Goal: Task Accomplishment & Management: Use online tool/utility

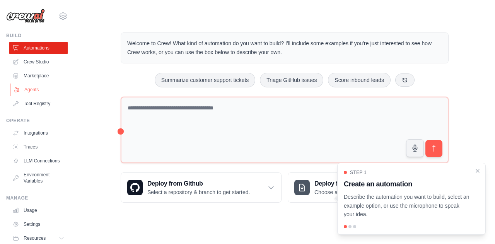
click at [28, 89] on link "Agents" at bounding box center [39, 90] width 58 height 12
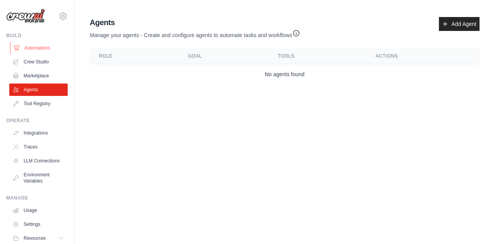
click at [22, 44] on link "Automations" at bounding box center [39, 48] width 58 height 12
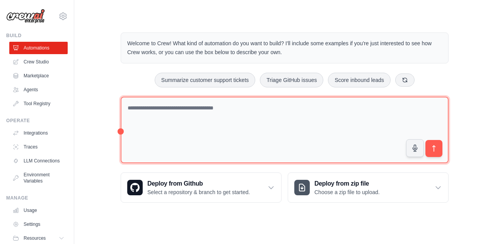
click at [170, 135] on textarea at bounding box center [285, 130] width 328 height 67
